Goal: Task Accomplishment & Management: Manage account settings

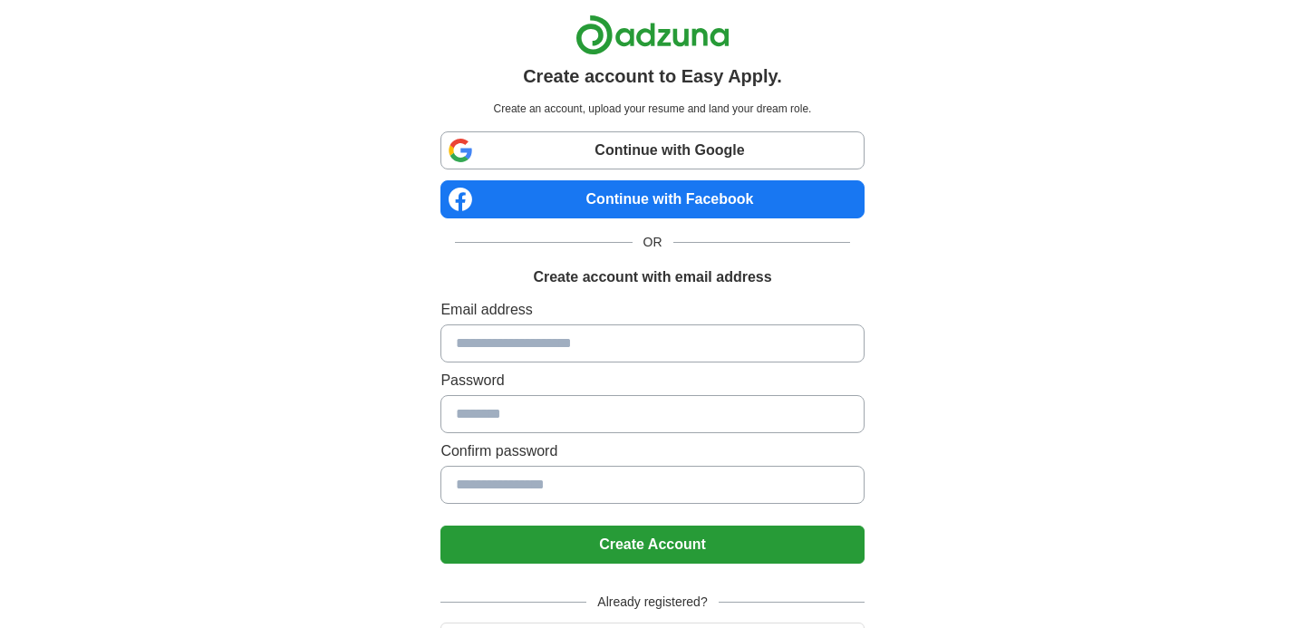
click at [519, 349] on input at bounding box center [651, 343] width 423 height 38
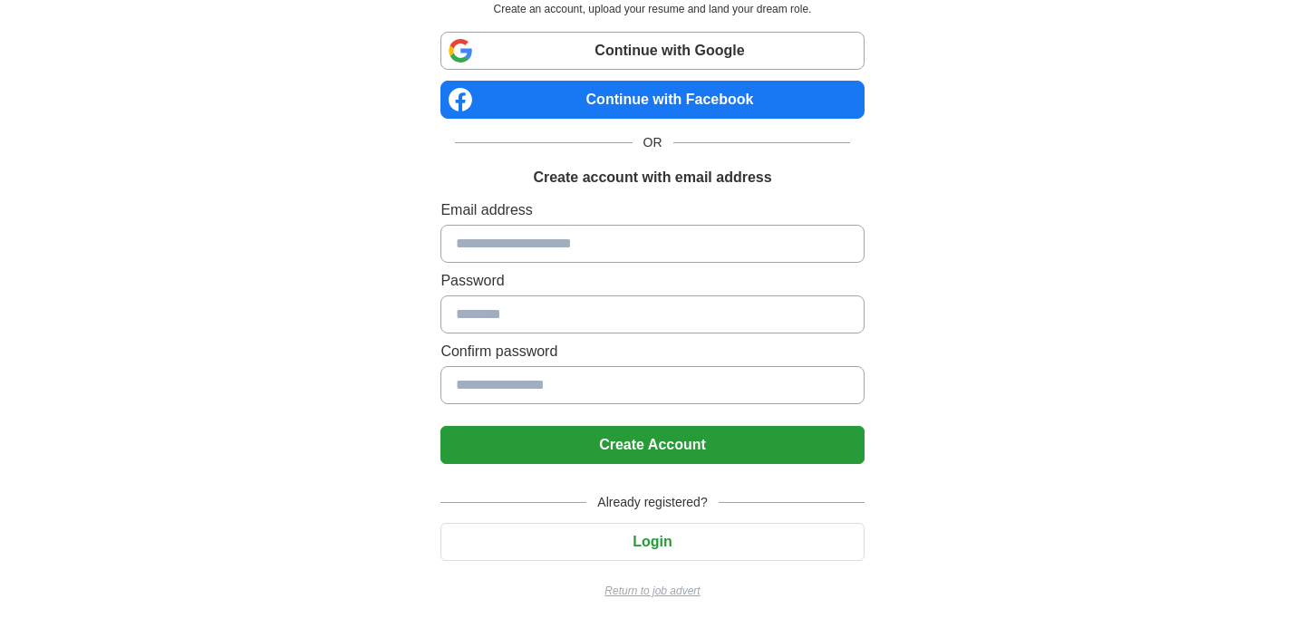
click at [690, 555] on button "Login" at bounding box center [651, 542] width 423 height 38
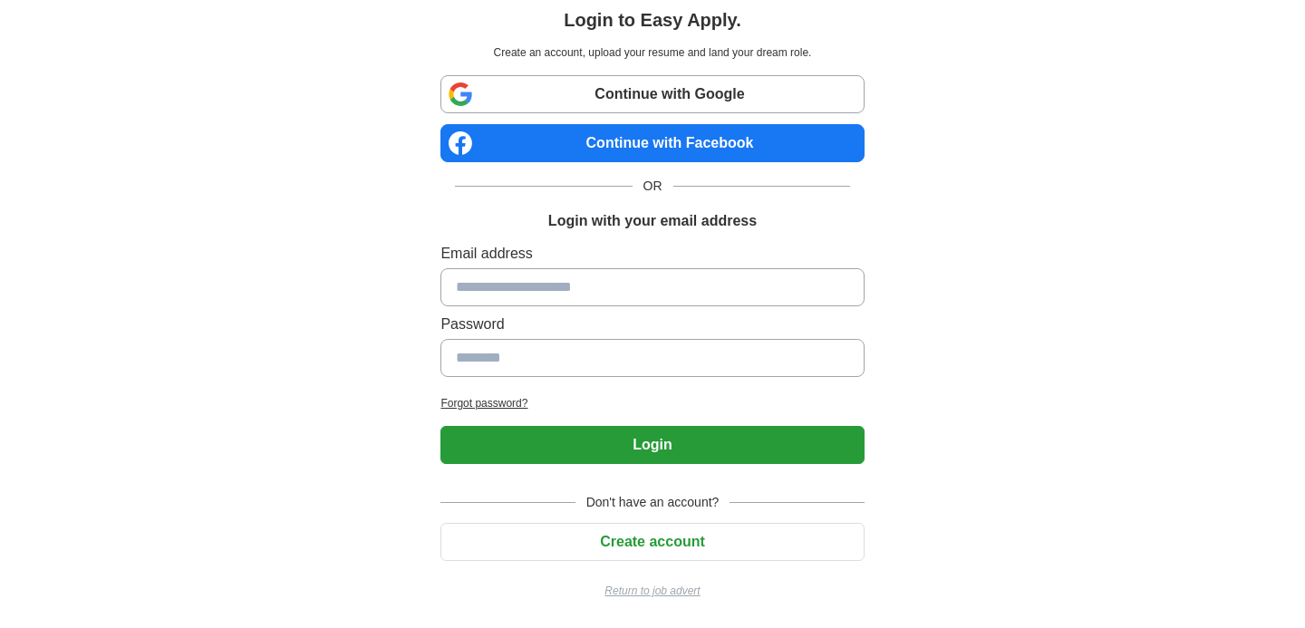
scroll to position [56, 0]
click at [564, 302] on input at bounding box center [651, 287] width 423 height 38
type input "**********"
click at [576, 347] on input at bounding box center [651, 358] width 423 height 38
click at [492, 395] on h2 "Forgot password?" at bounding box center [651, 403] width 423 height 16
